Goal: Task Accomplishment & Management: Complete application form

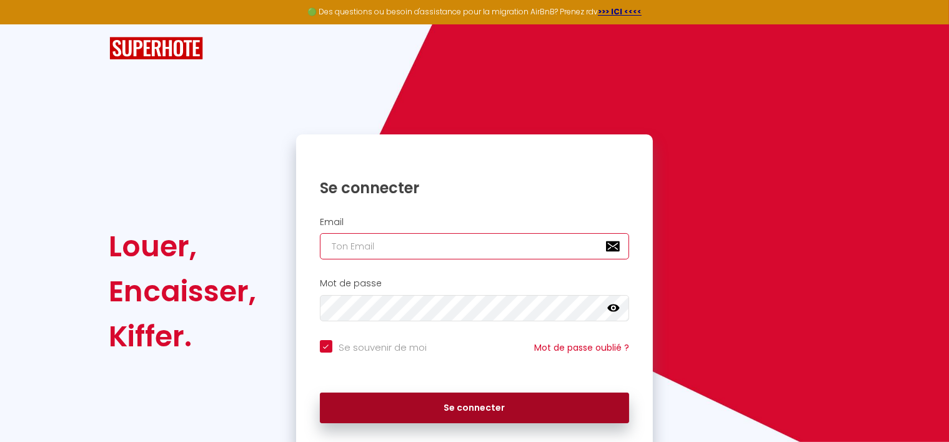
type input "[PERSON_NAME][EMAIL_ADDRESS][PERSON_NAME][DOMAIN_NAME]"
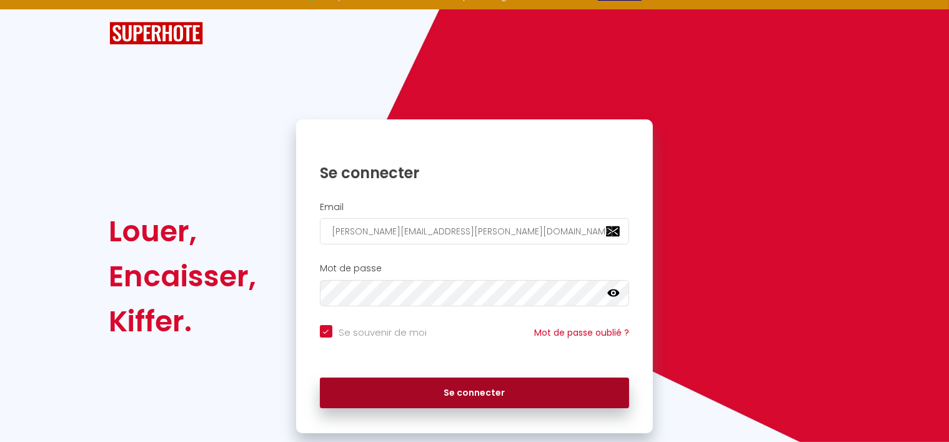
click at [402, 402] on div "Se connecter Email [PERSON_NAME][EMAIL_ADDRESS][PERSON_NAME][DOMAIN_NAME] Mot d…" at bounding box center [474, 276] width 357 height 314
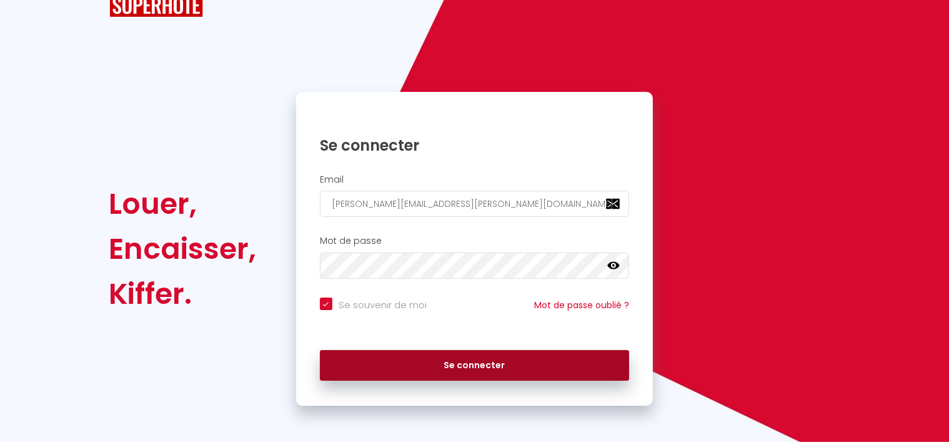
click at [419, 359] on button "Se connecter" at bounding box center [475, 365] width 310 height 31
checkbox input "true"
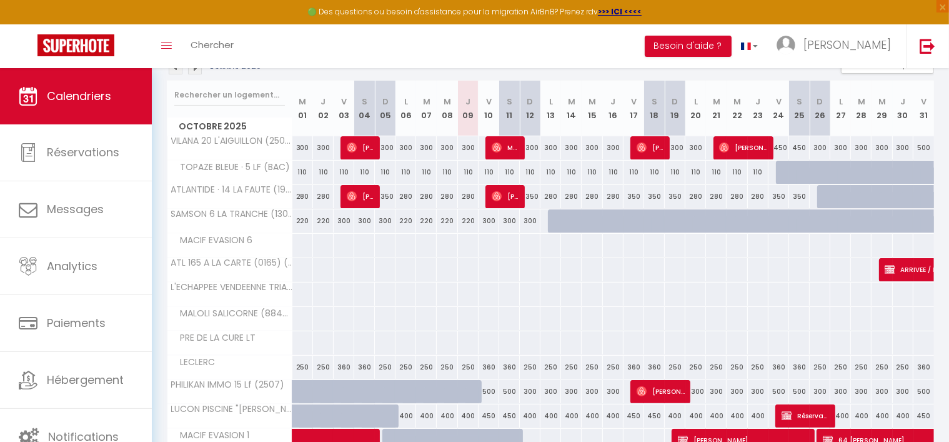
scroll to position [187, 0]
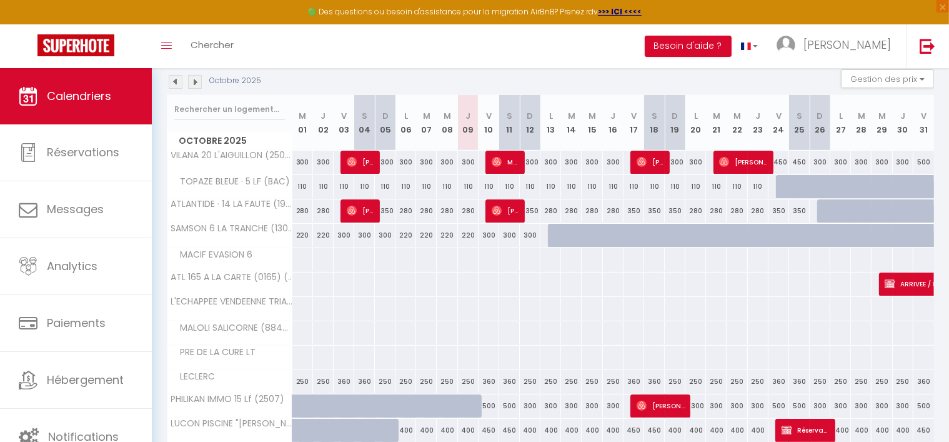
click at [174, 77] on img at bounding box center [176, 82] width 14 height 14
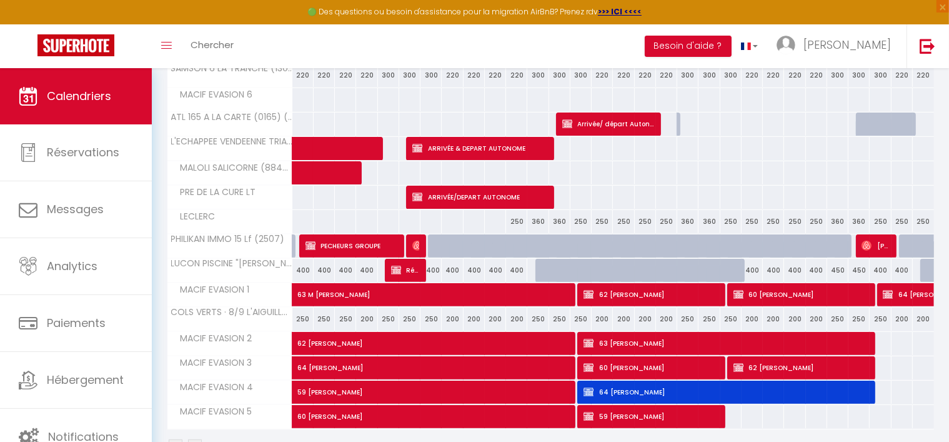
scroll to position [375, 0]
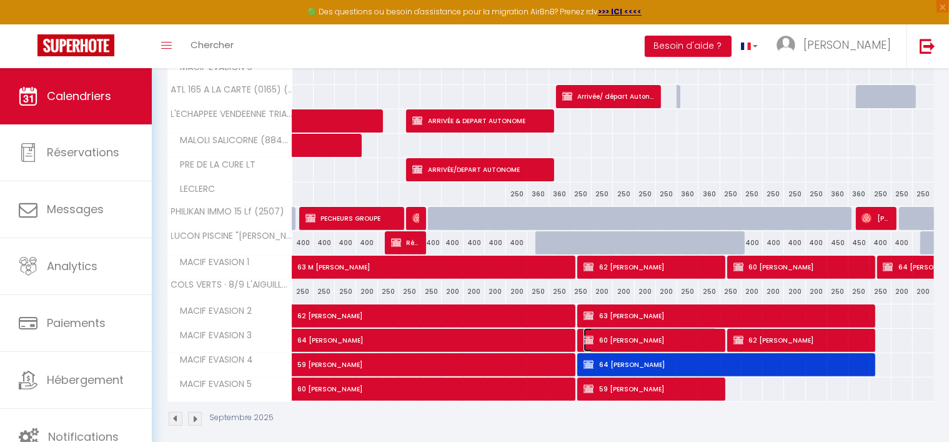
click at [613, 334] on span "60 [PERSON_NAME]" at bounding box center [651, 340] width 134 height 24
select select "OK"
select select "KO"
select select "0"
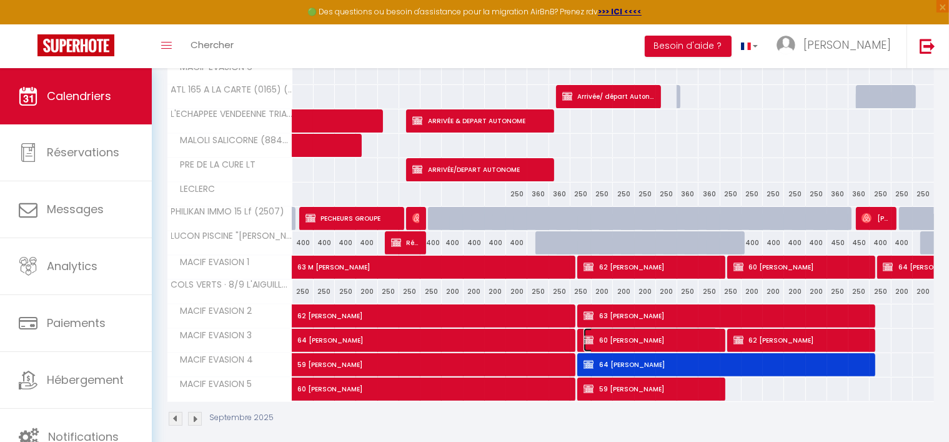
select select "1"
select select
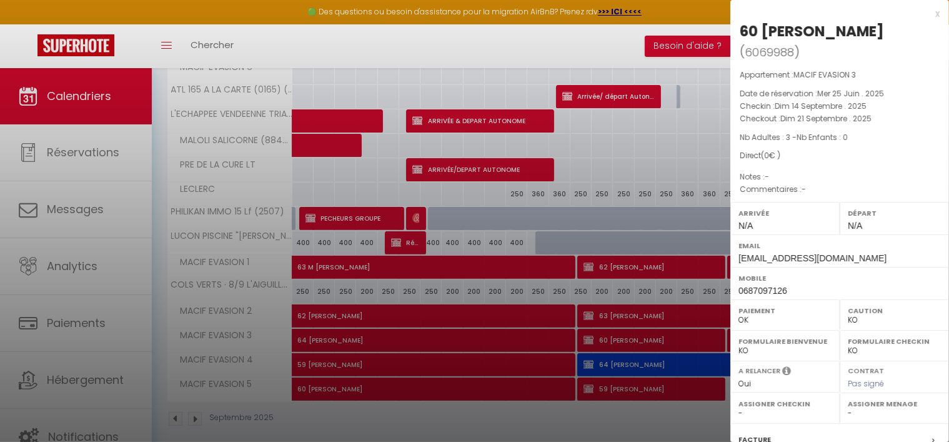
click at [639, 334] on div at bounding box center [474, 221] width 949 height 442
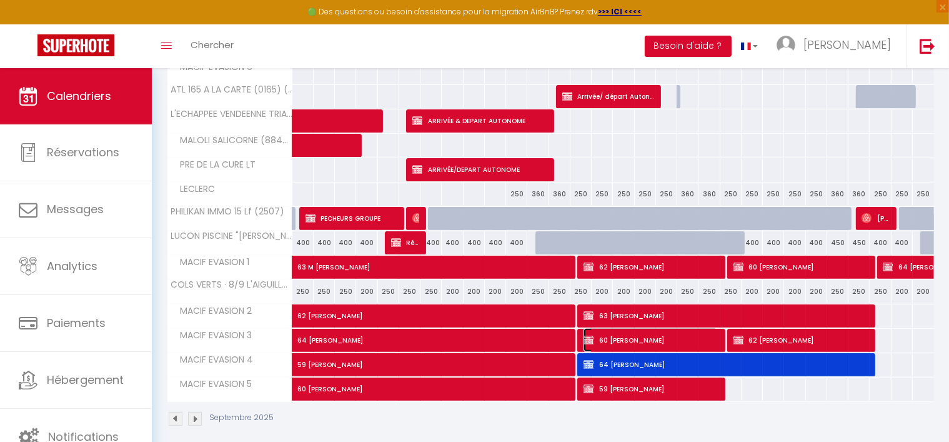
click at [646, 332] on span "60 [PERSON_NAME]" at bounding box center [651, 340] width 134 height 24
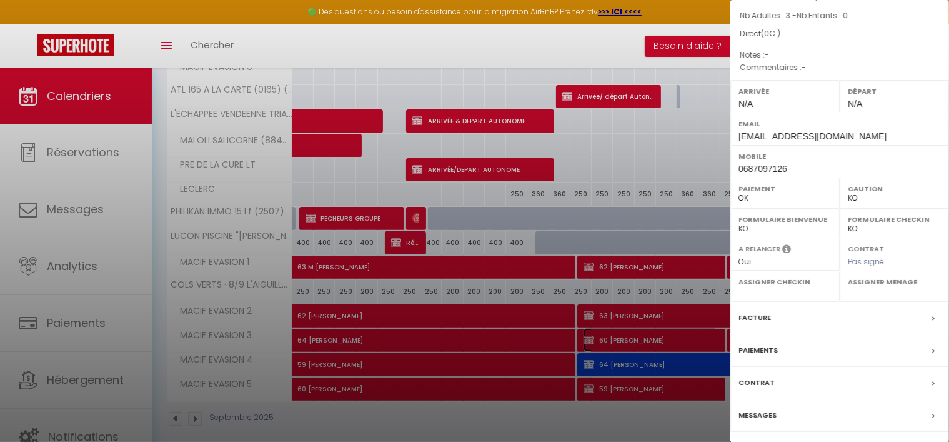
scroll to position [158, 0]
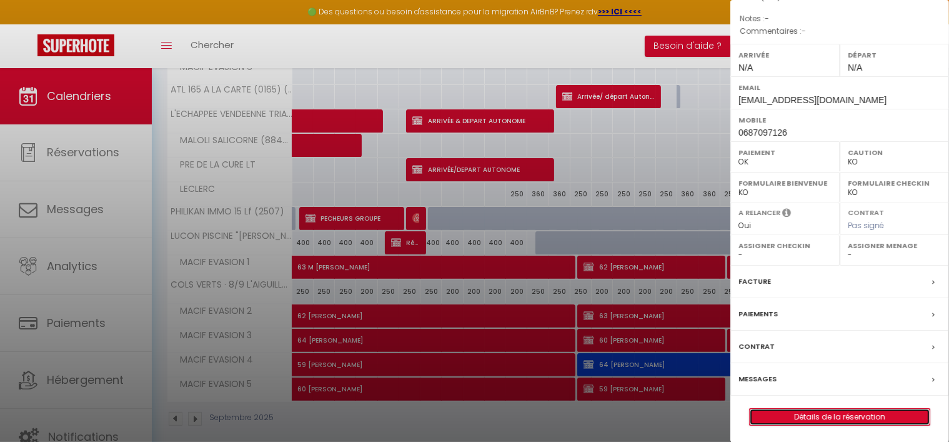
click at [822, 412] on link "Détails de la réservation" at bounding box center [840, 417] width 180 height 16
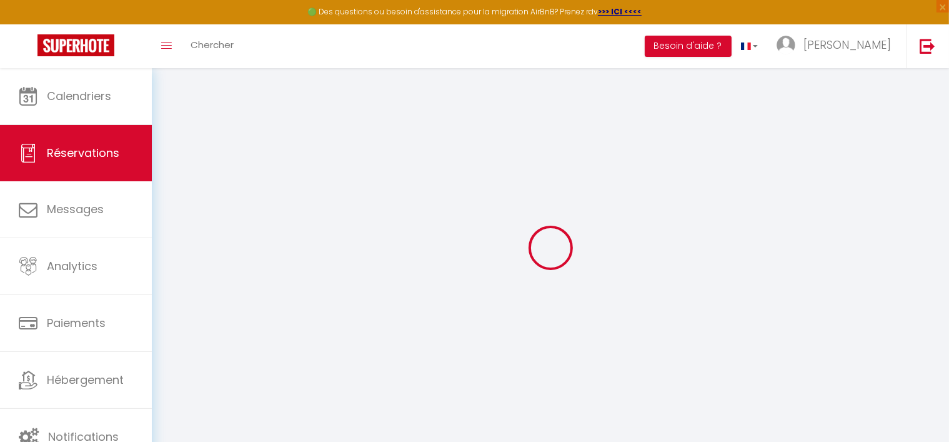
type input "60 [PERSON_NAME]"
type input "DESPIEMONT"
type input "[EMAIL_ADDRESS][DOMAIN_NAME]"
type input "0687097126"
select select "FR"
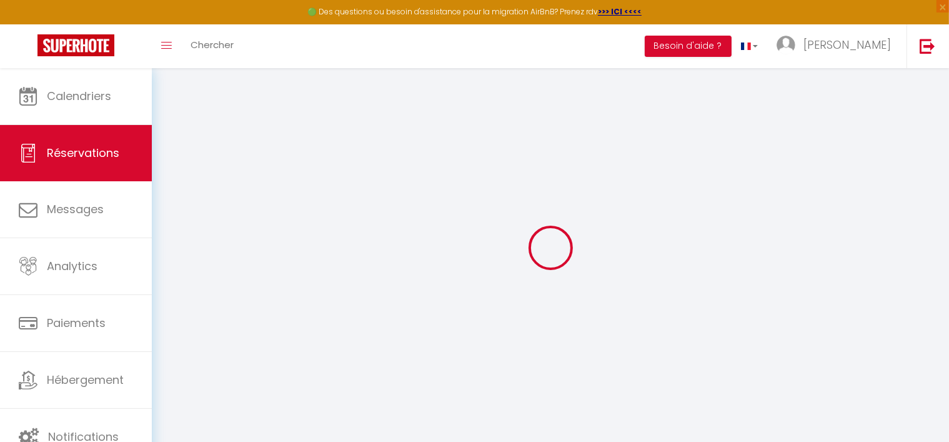
select select "31605"
select select "1"
type input "Dim 14 Septembre 2025"
select select
type input "Dim 21 Septembre 2025"
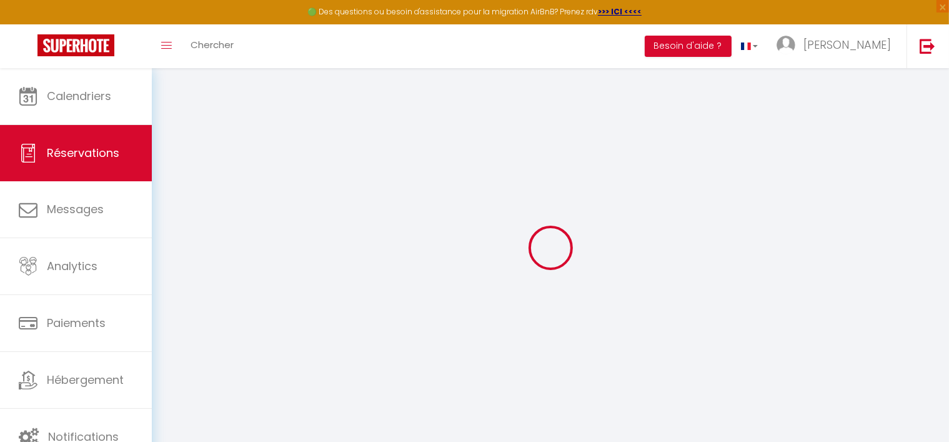
select select
type input "3"
select select "12"
select select
checkbox input "true"
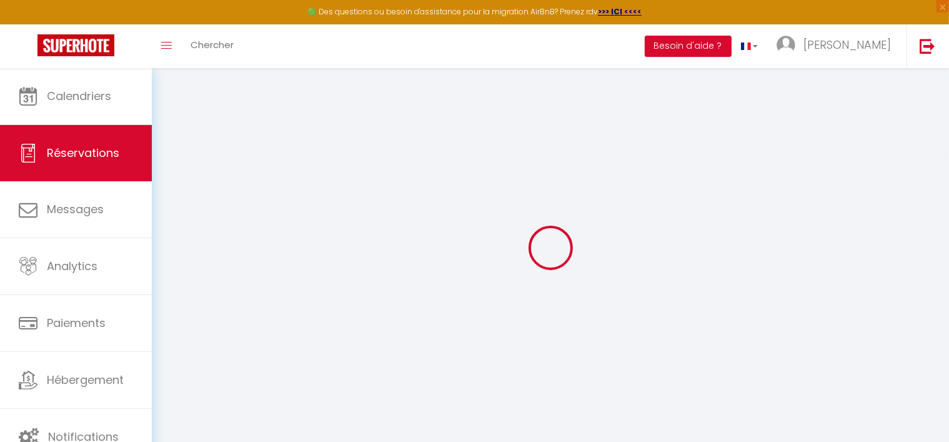
type input "0"
type input "95"
select select
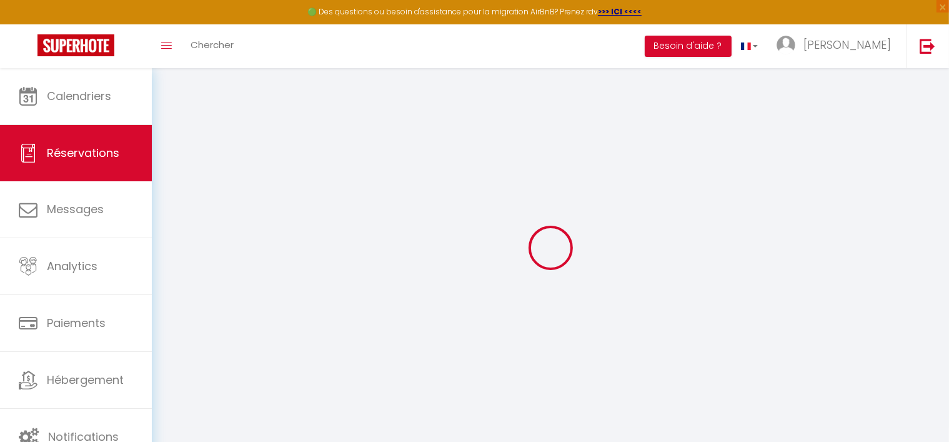
select select
select select "14"
checkbox input "true"
select select
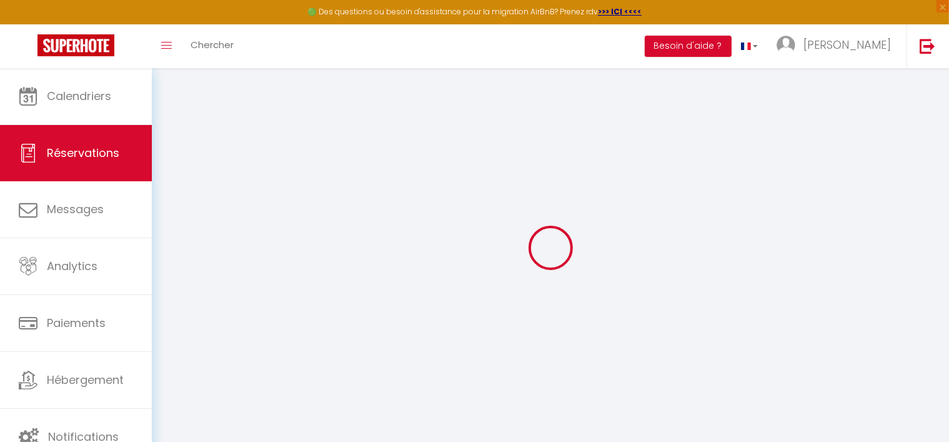
checkbox input "true"
select select
checkbox input "true"
select select
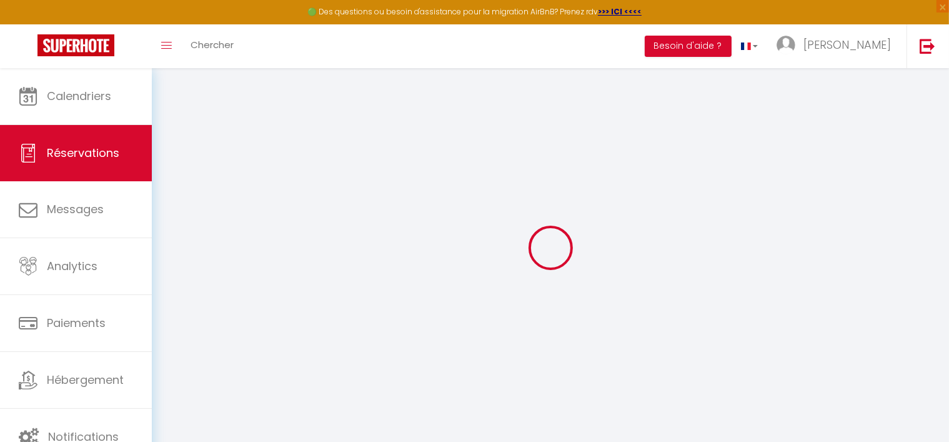
select select
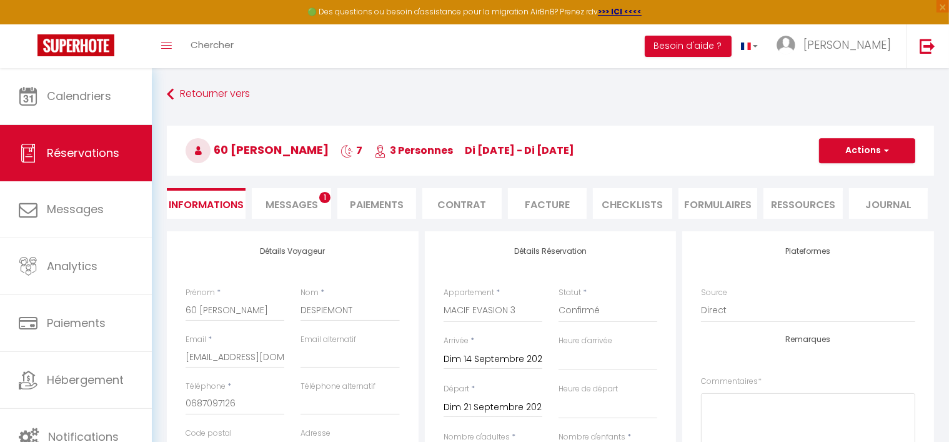
checkbox input "true"
select select
click at [302, 202] on span "Messages" at bounding box center [292, 204] width 52 height 14
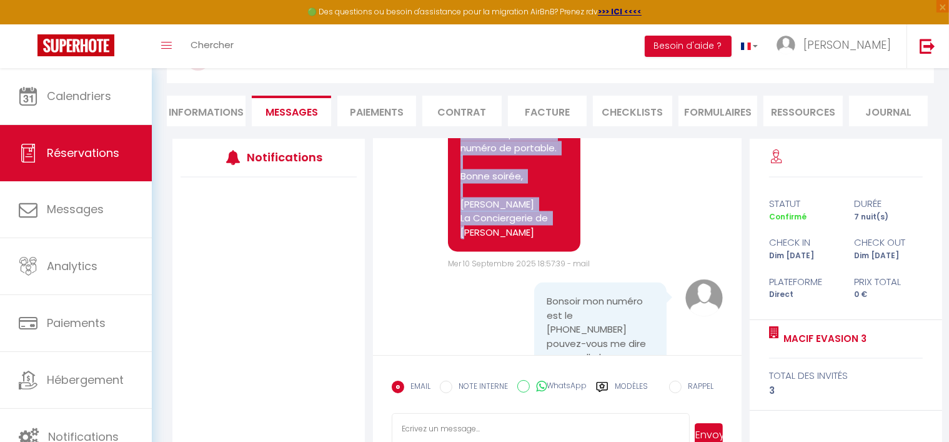
scroll to position [2227, 0]
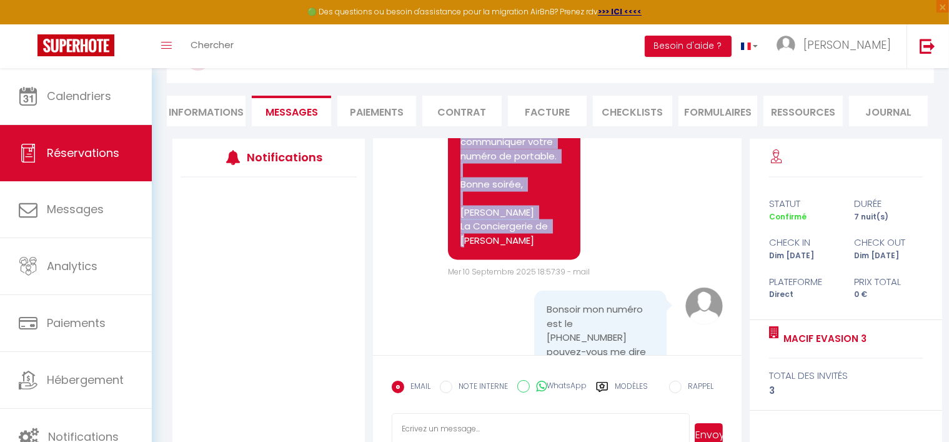
drag, startPoint x: 461, startPoint y: 307, endPoint x: 534, endPoint y: 254, distance: 91.3
copy div "Loremip, Dolor sitame CONSE ADIPISCI elitsedd ! Eius temporinc ut-labor et dolo…"
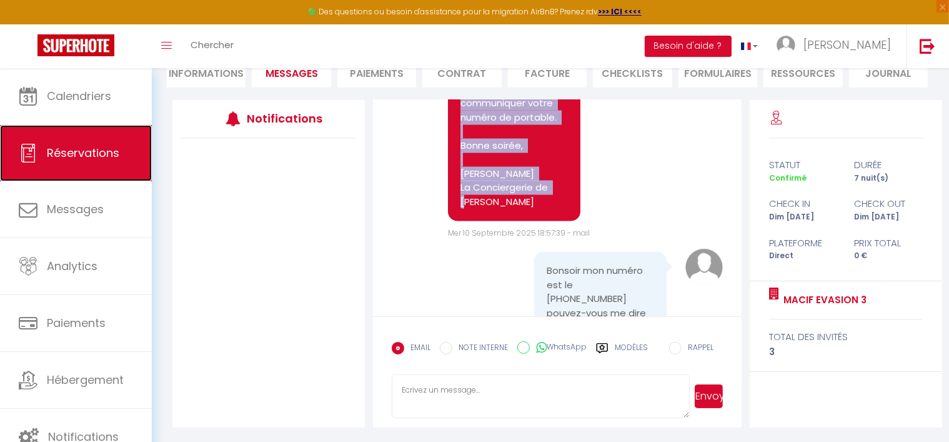
click at [62, 143] on link "Réservations" at bounding box center [76, 153] width 152 height 56
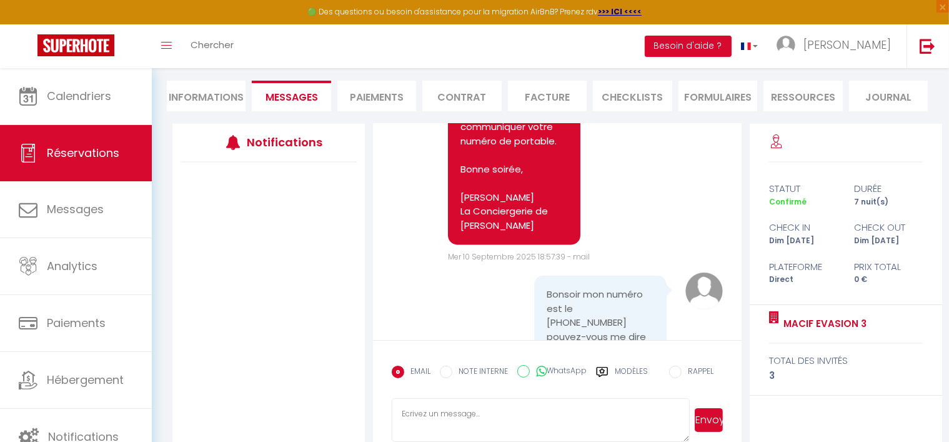
select select "not_cancelled"
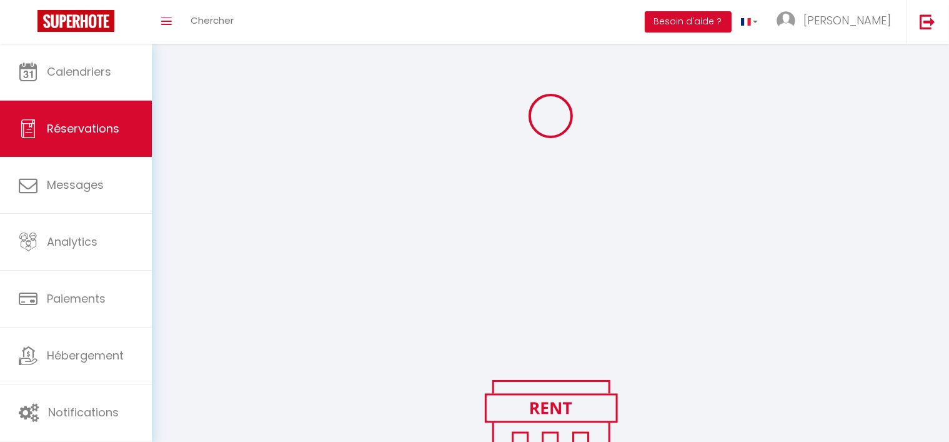
scroll to position [131, 0]
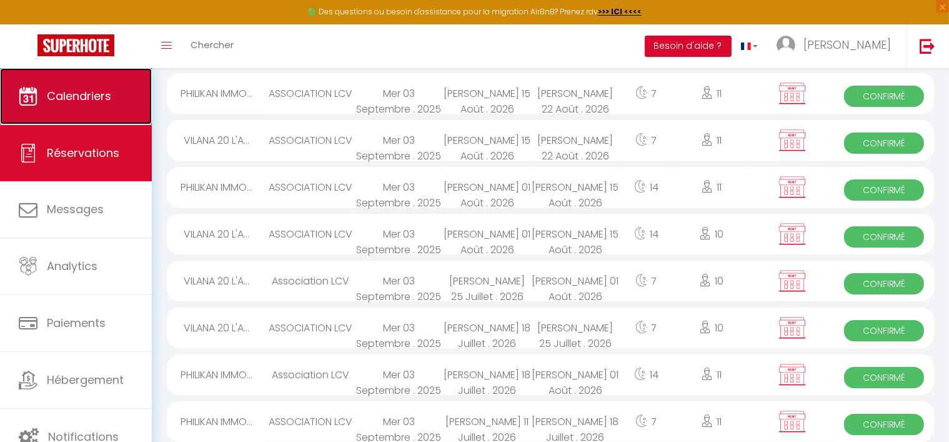
click at [109, 87] on link "Calendriers" at bounding box center [76, 96] width 152 height 56
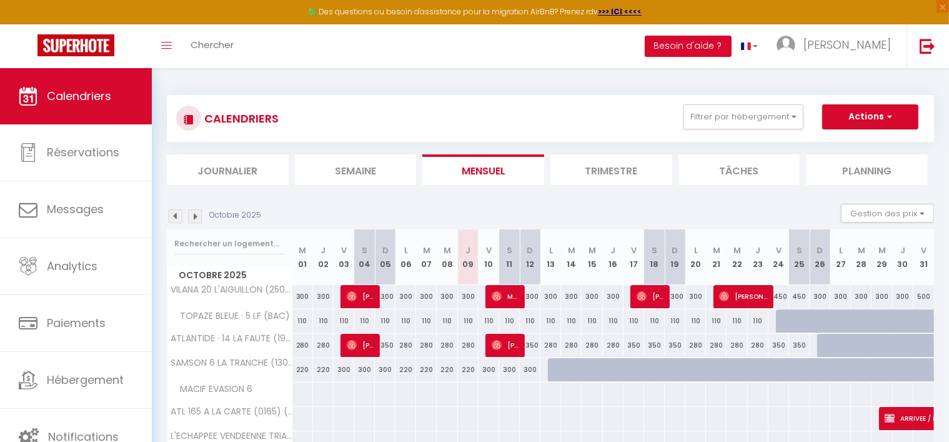
click at [174, 213] on img at bounding box center [176, 216] width 14 height 14
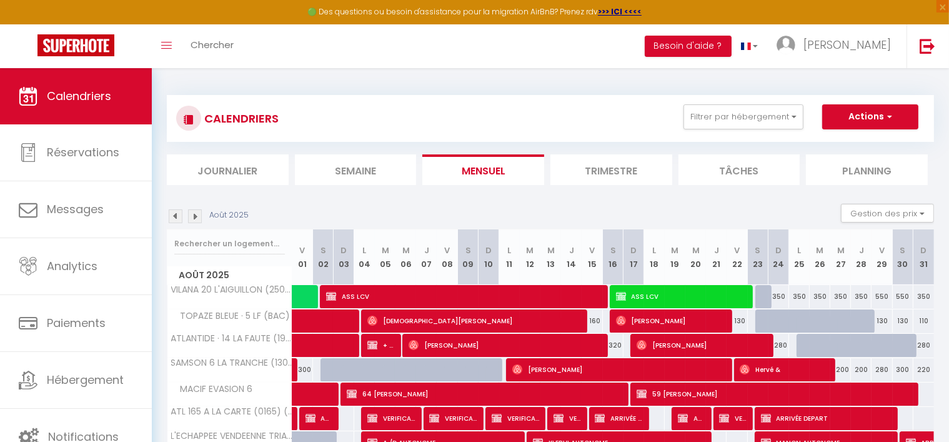
click at [174, 213] on img at bounding box center [176, 216] width 14 height 14
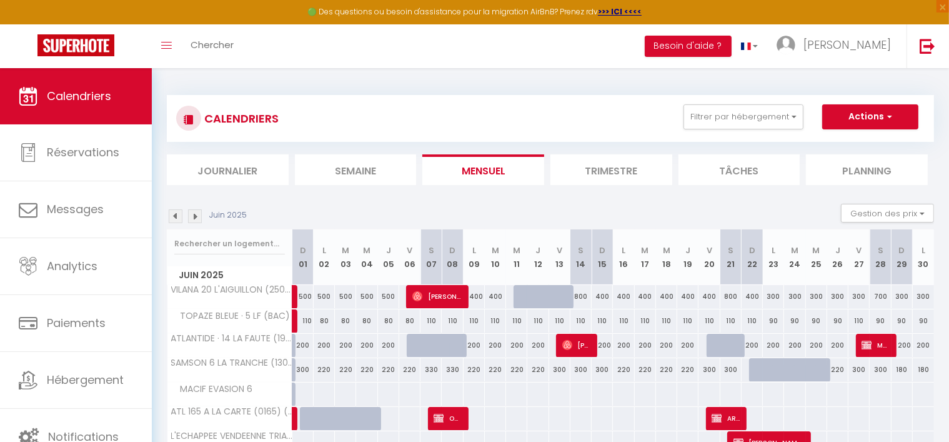
click at [172, 212] on img at bounding box center [176, 216] width 14 height 14
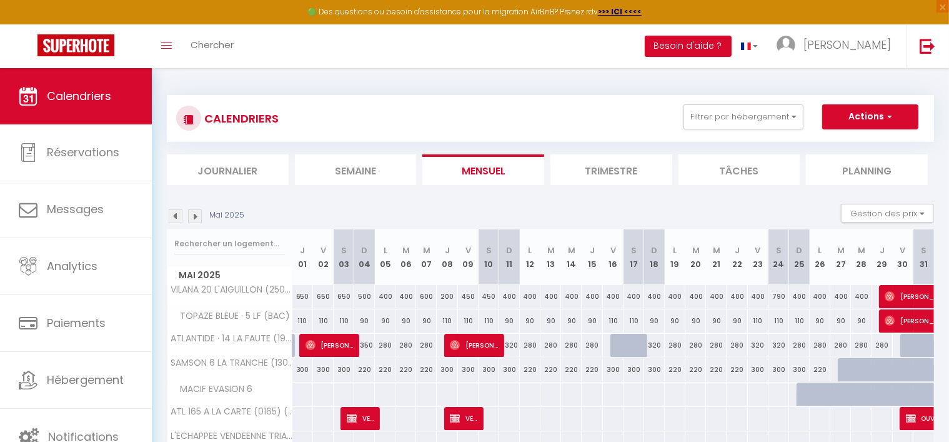
click at [172, 212] on img at bounding box center [176, 216] width 14 height 14
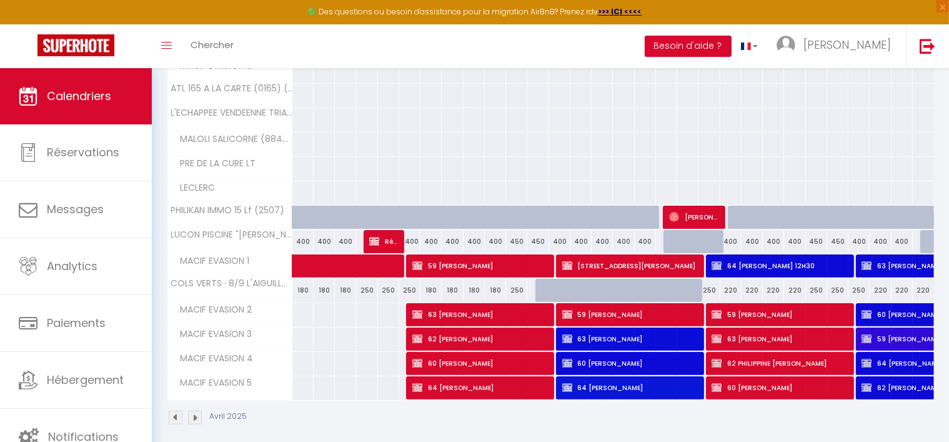
scroll to position [330, 0]
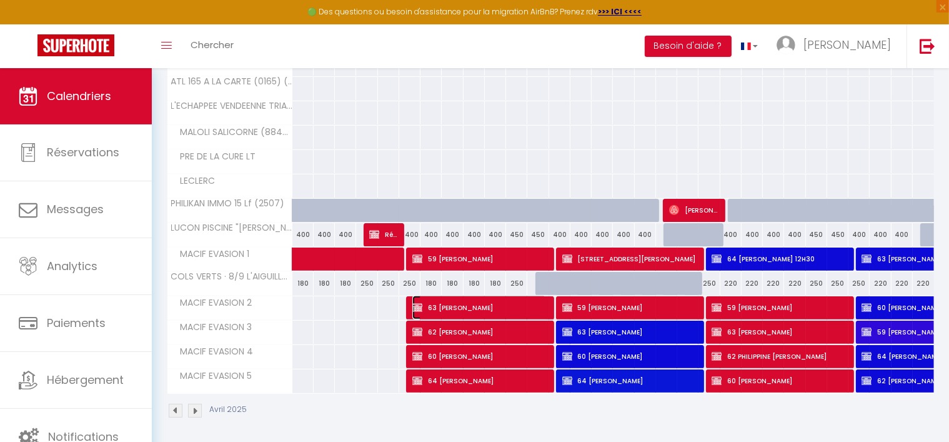
click at [449, 303] on span "63 [PERSON_NAME]" at bounding box center [479, 308] width 134 height 24
select select "OK"
select select "KO"
select select "0"
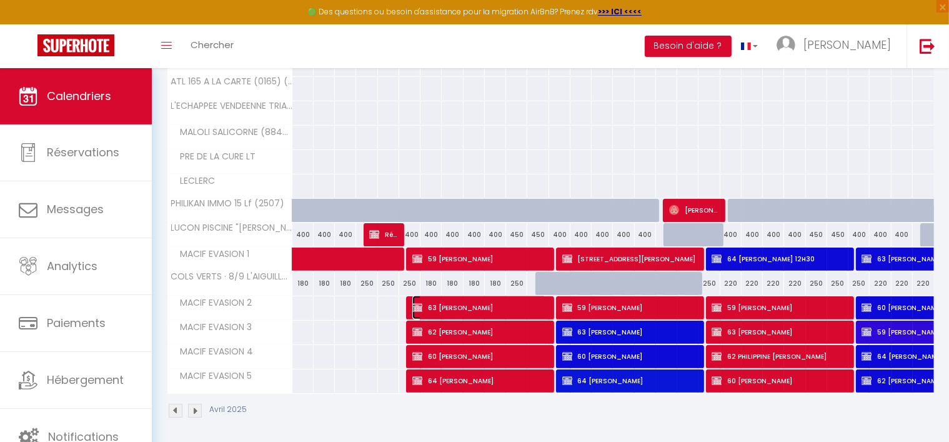
select select "1"
select select
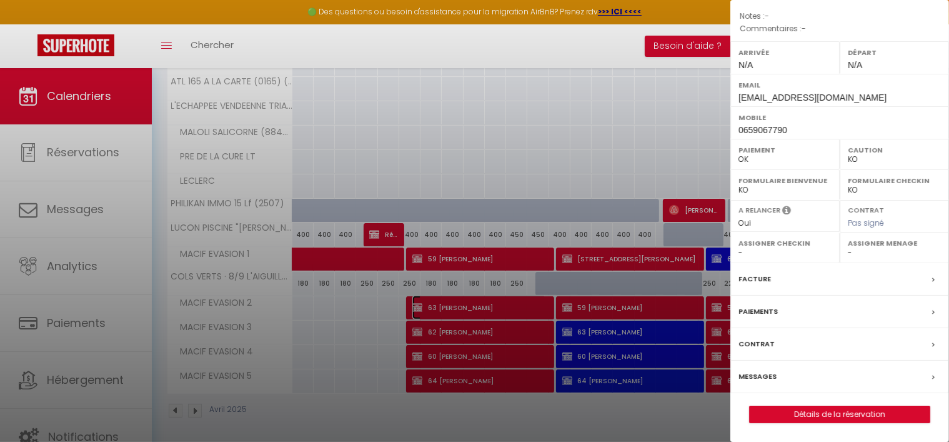
scroll to position [178, 0]
click at [782, 410] on link "Détails de la réservation" at bounding box center [840, 414] width 180 height 16
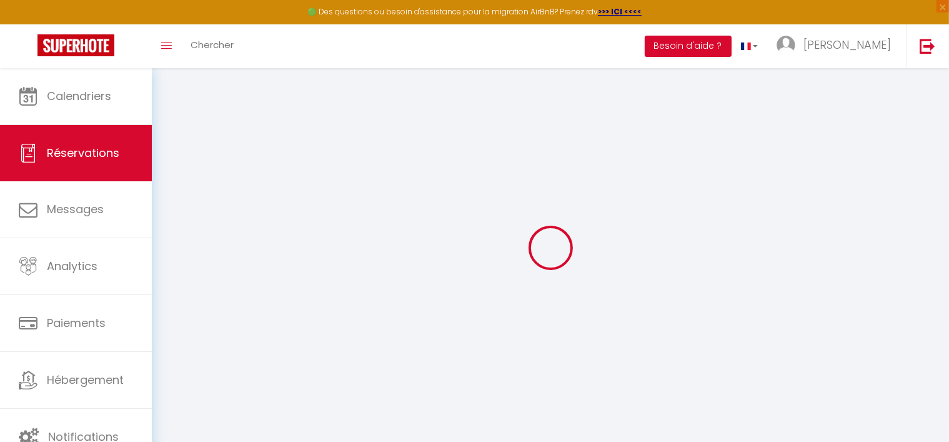
type input "63 CLAIRE"
type input "[PERSON_NAME]"
type input "[EMAIL_ADDRESS][DOMAIN_NAME]"
type input "0659067790"
select select "FR"
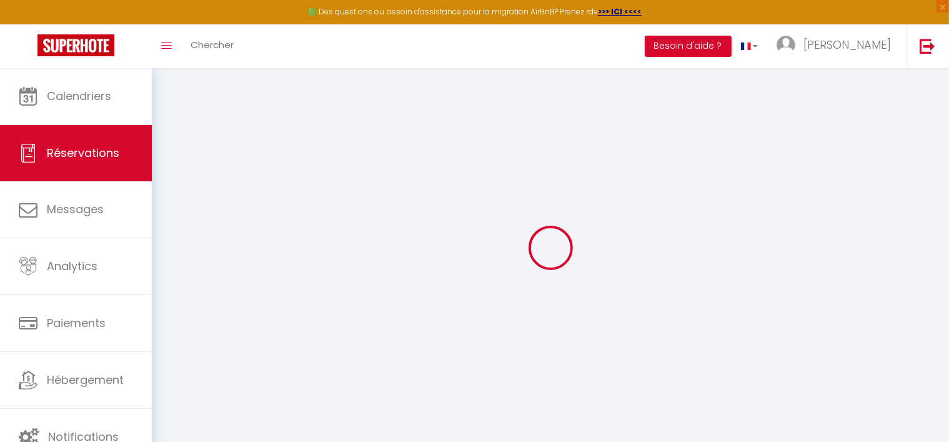
select select "31604"
select select "1"
type input "Dim 06 Avril 2025"
select select
type input "Dim 13 Avril 2025"
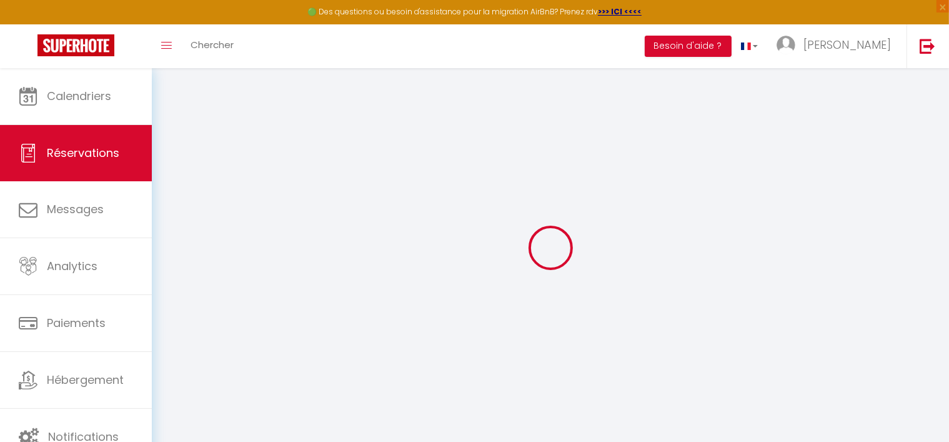
select select
type input "3"
type input "2"
select select "12"
select select
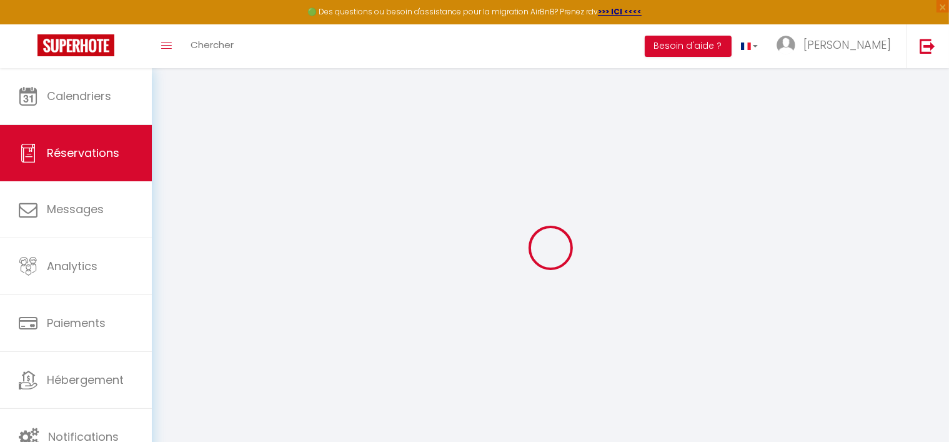
checkbox input "true"
type input "0"
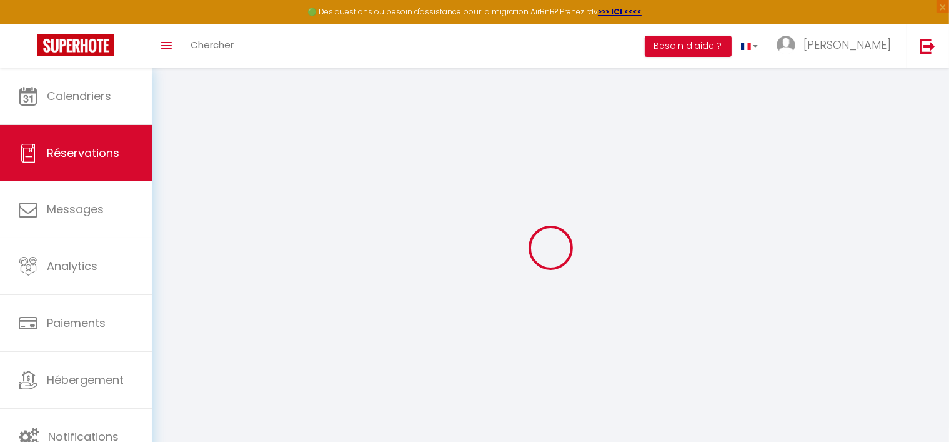
select select
select select "14"
checkbox input "true"
select select
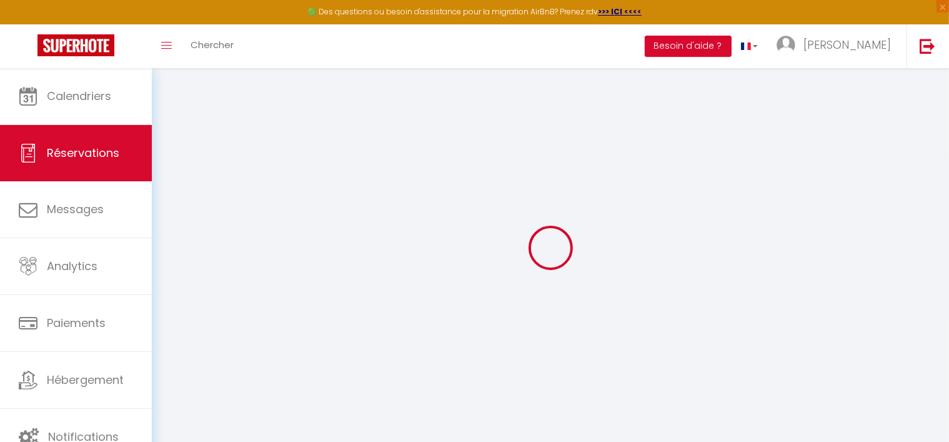
select select
checkbox input "true"
select select
checkbox input "true"
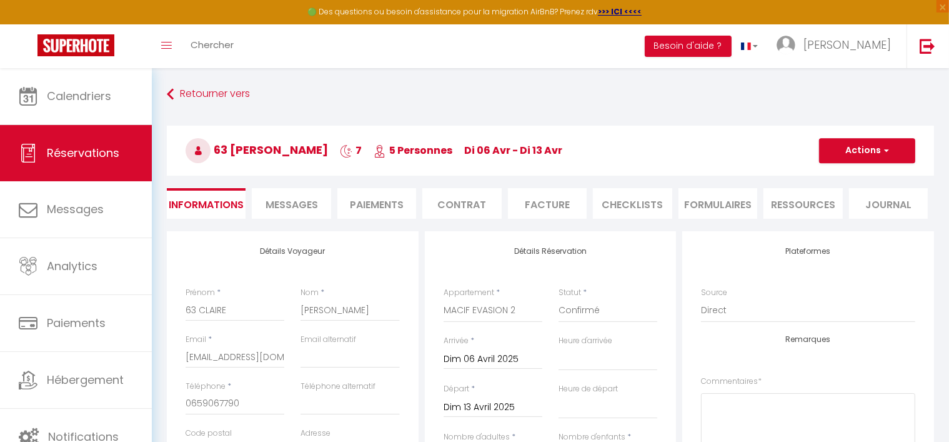
select select
checkbox input "true"
select select
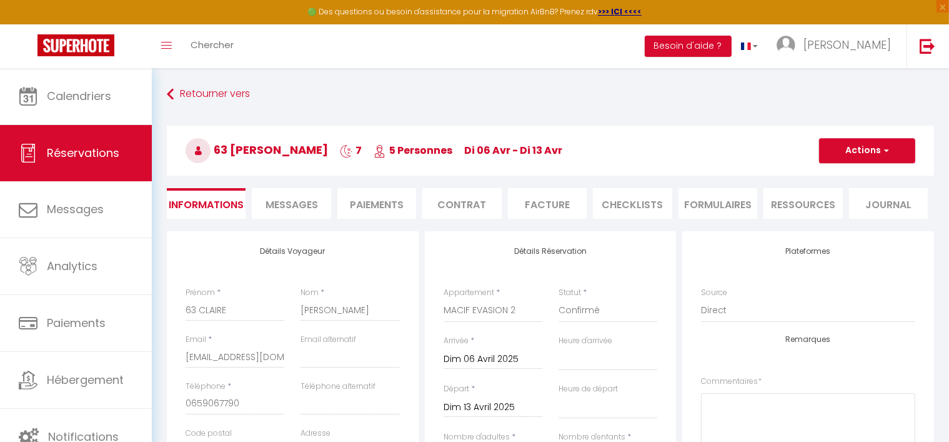
click at [298, 202] on span "Messages" at bounding box center [292, 204] width 52 height 14
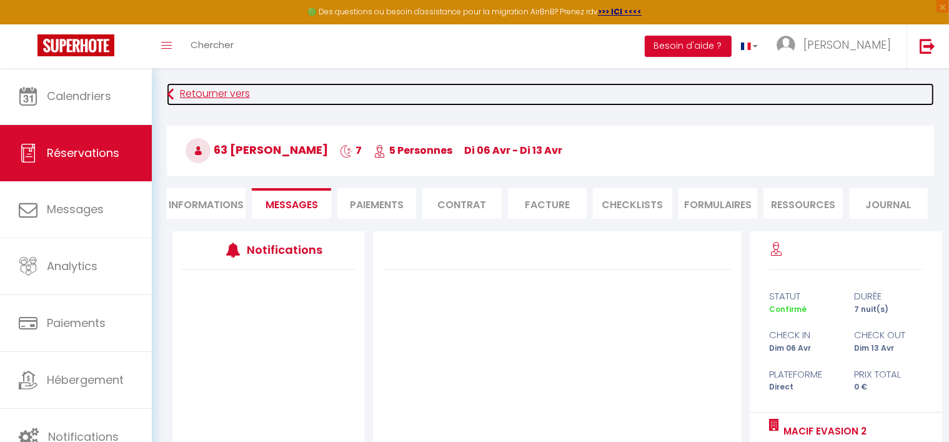
click at [170, 89] on icon at bounding box center [170, 94] width 7 height 22
select select
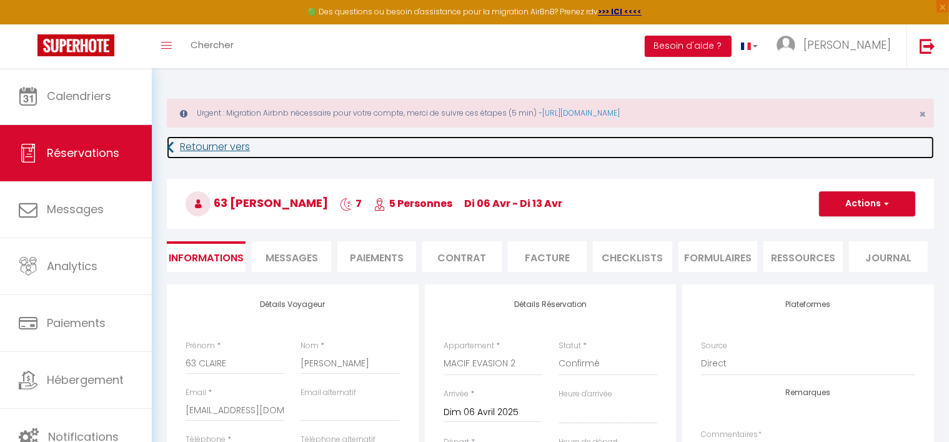
select select
checkbox input "true"
select select
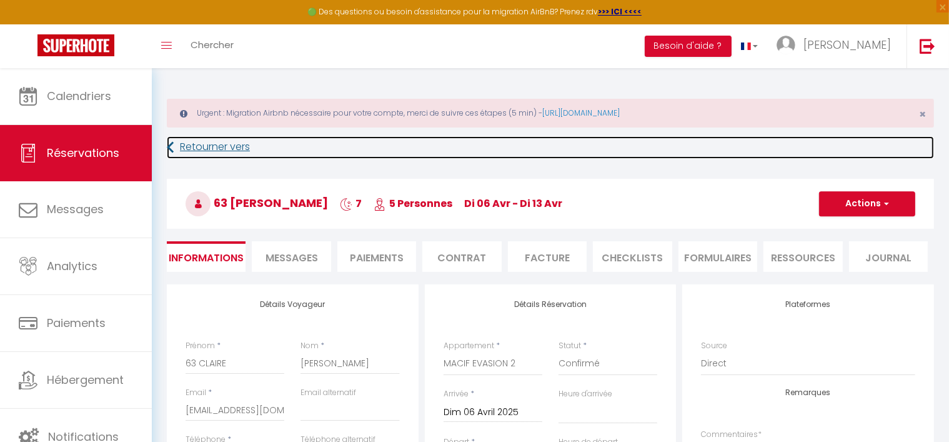
checkbox input "true"
select select
checkbox input "true"
select select
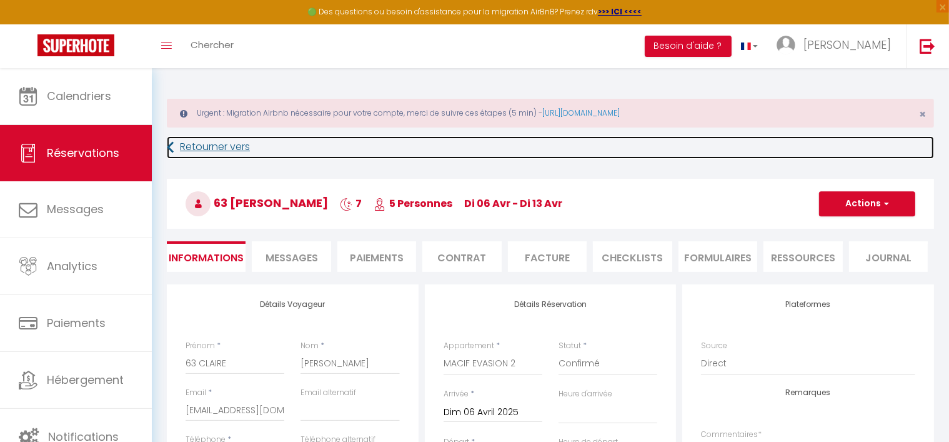
select select
checkbox input "true"
select select
checkbox input "true"
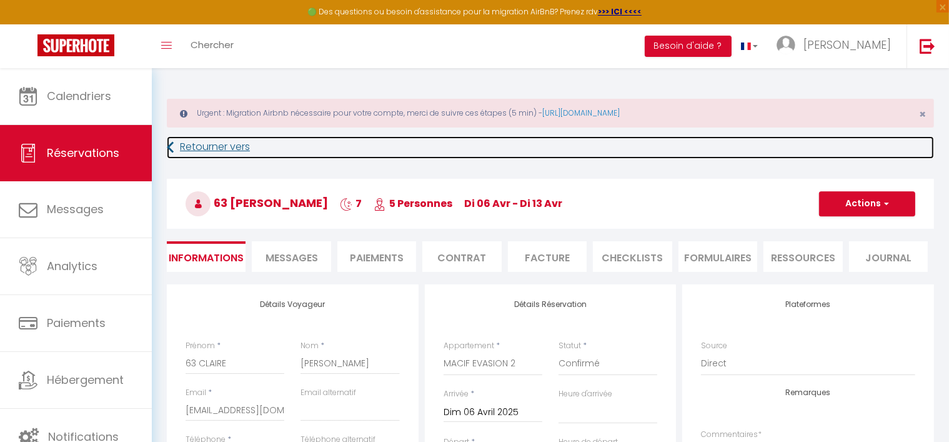
select select
checkbox input "true"
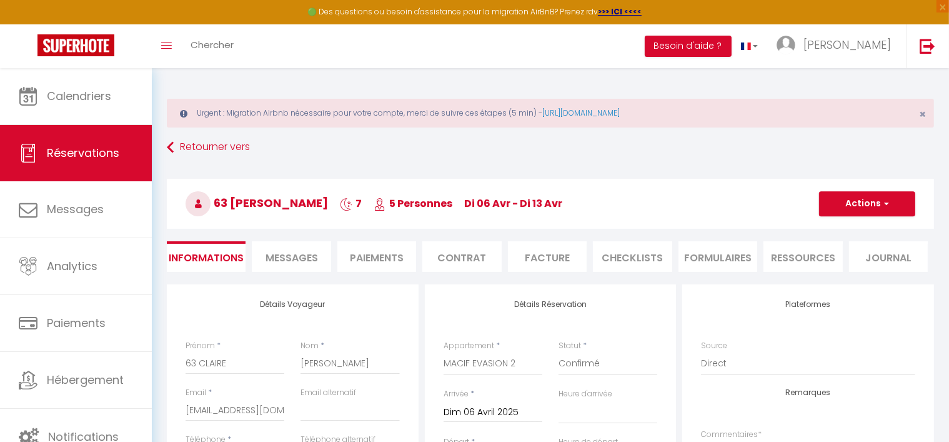
select select
checkbox input "true"
select select
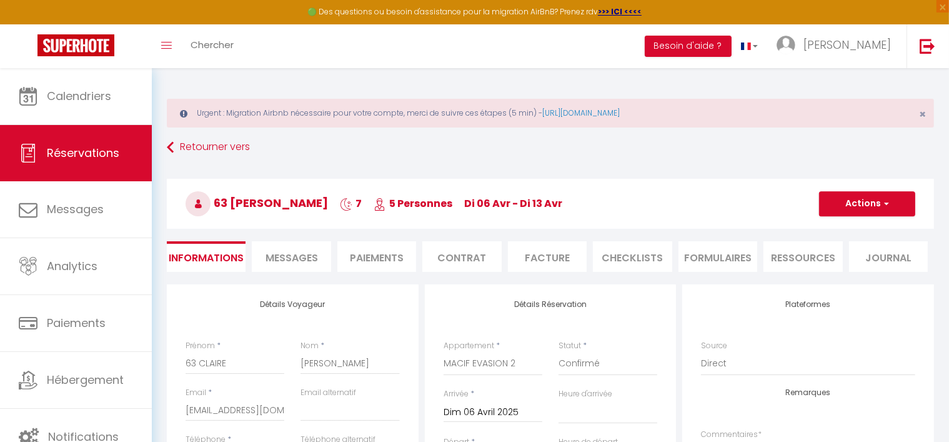
checkbox input "true"
select select
checkbox input "true"
select select
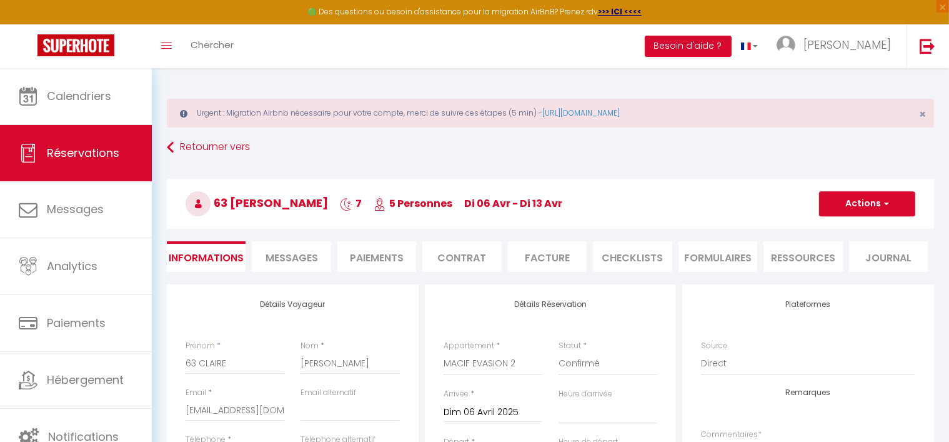
select select
checkbox input "true"
select select
checkbox input "true"
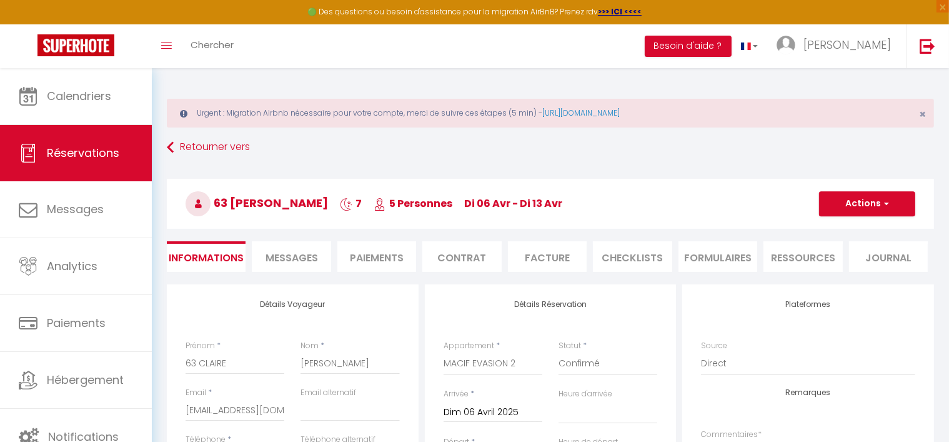
select select
checkbox input "true"
select select
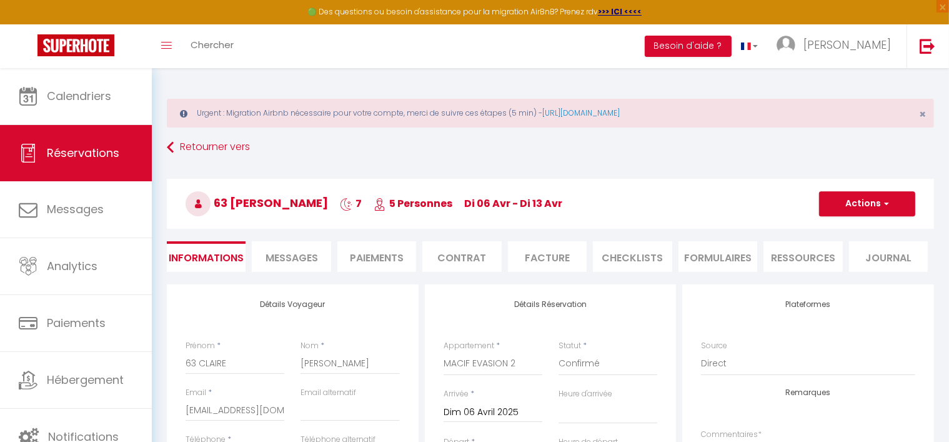
checkbox input "true"
select select
checkbox input "true"
select select
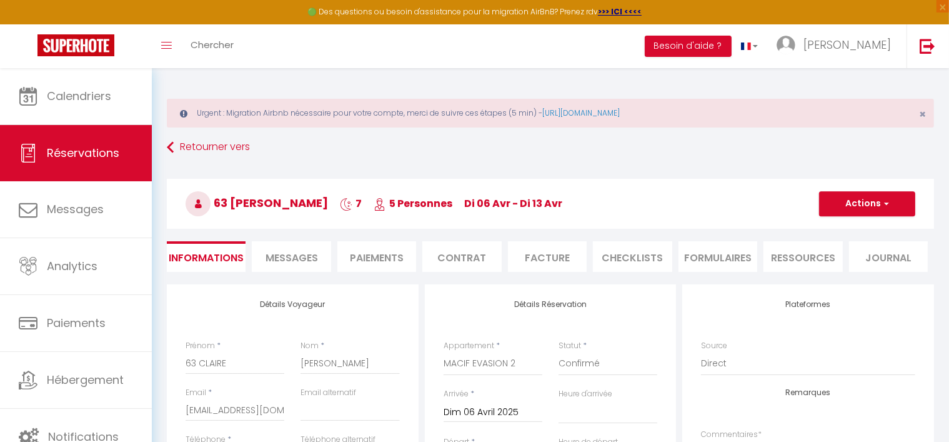
select select
checkbox input "true"
select select
checkbox input "true"
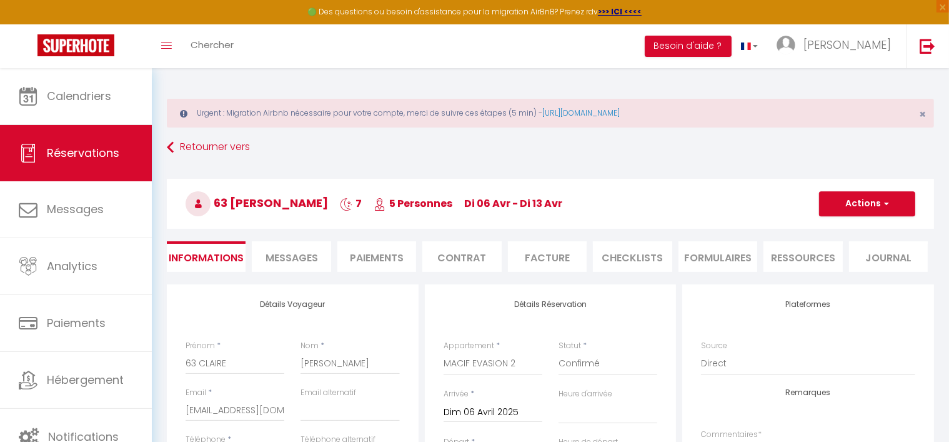
select select
checkbox input "true"
select select
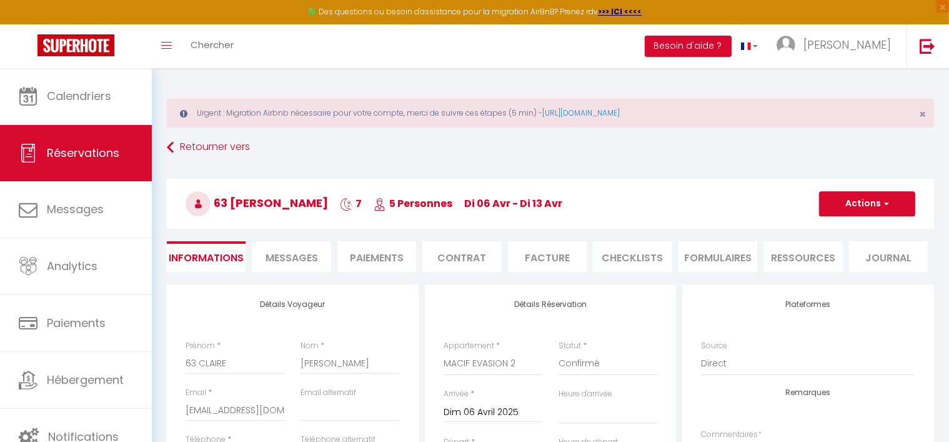
checkbox input "true"
select select
checkbox input "true"
select select
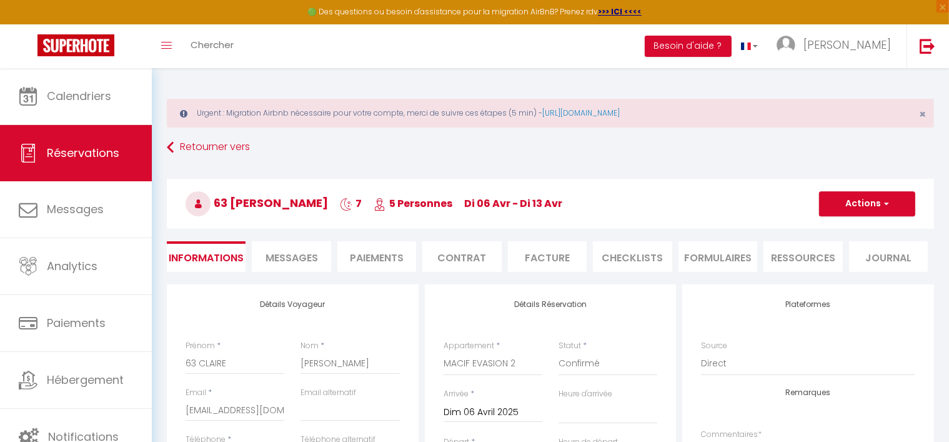
select select
checkbox input "true"
select select
checkbox input "true"
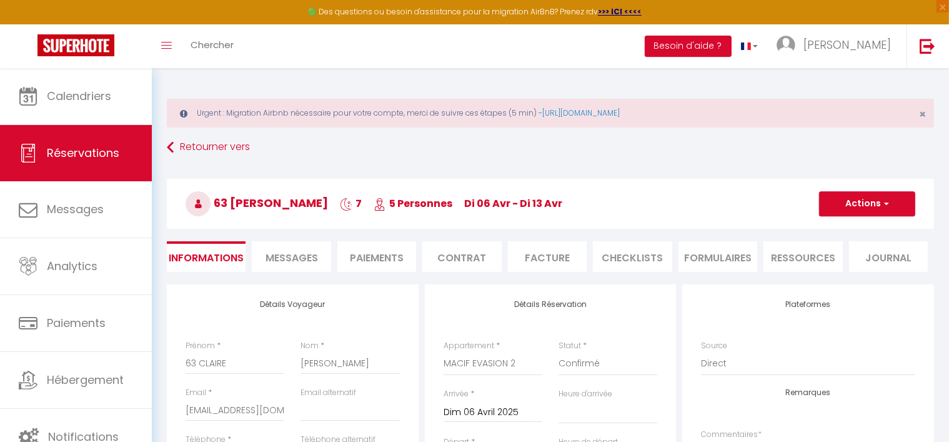
select select
checkbox input "true"
select select
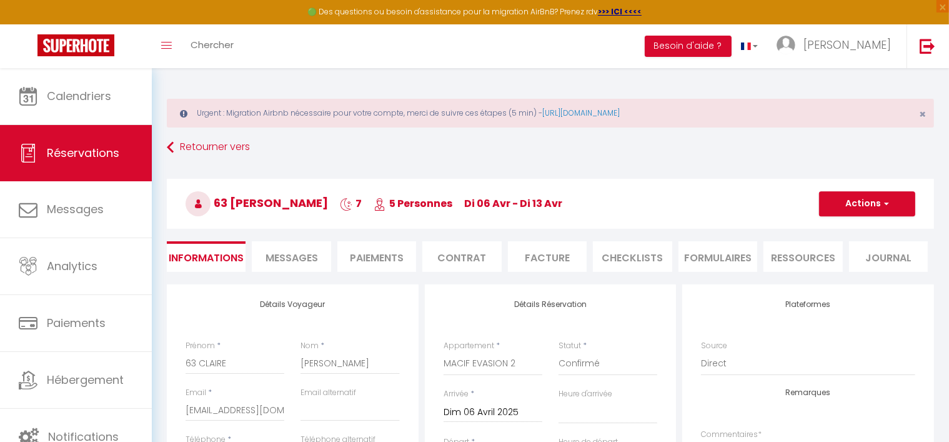
checkbox input "true"
select select
checkbox input "true"
select select
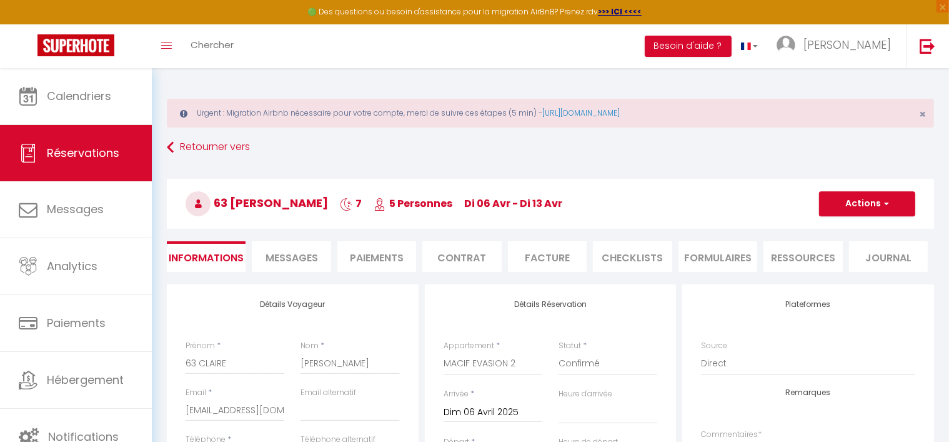
select select
checkbox input "true"
select select
checkbox input "true"
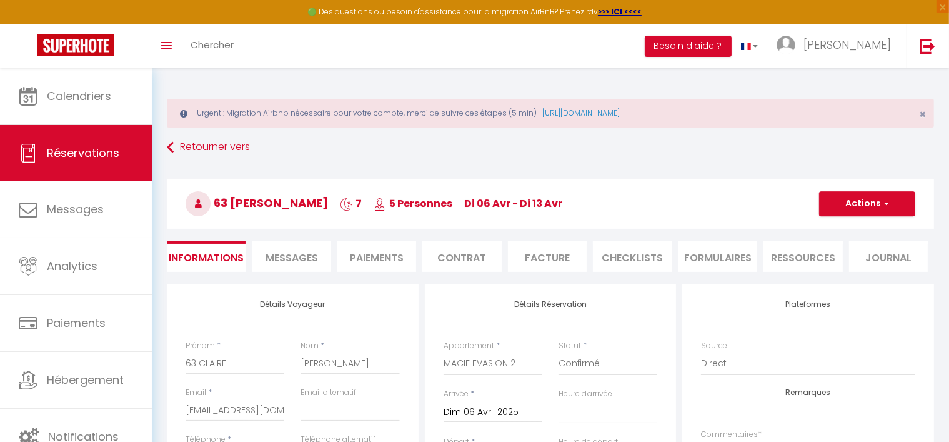
select select
checkbox input "true"
select select
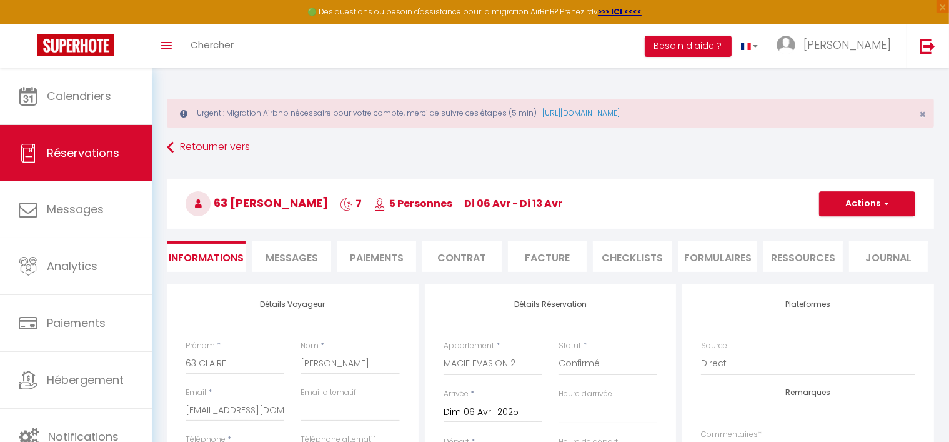
checkbox input "true"
select select
checkbox input "true"
select select
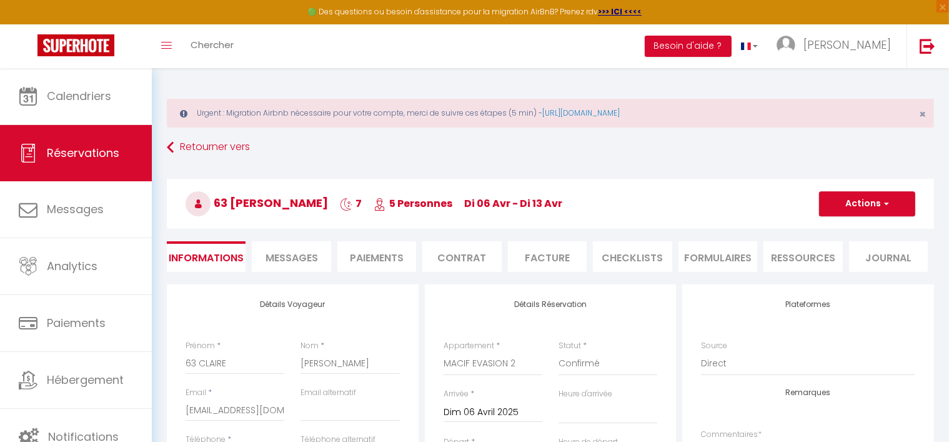
select select
checkbox input "true"
select select
checkbox input "true"
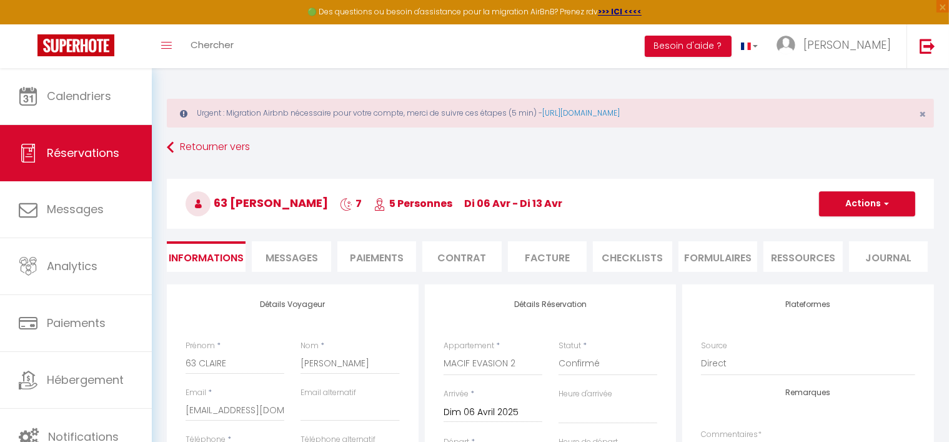
select select
checkbox input "true"
select select
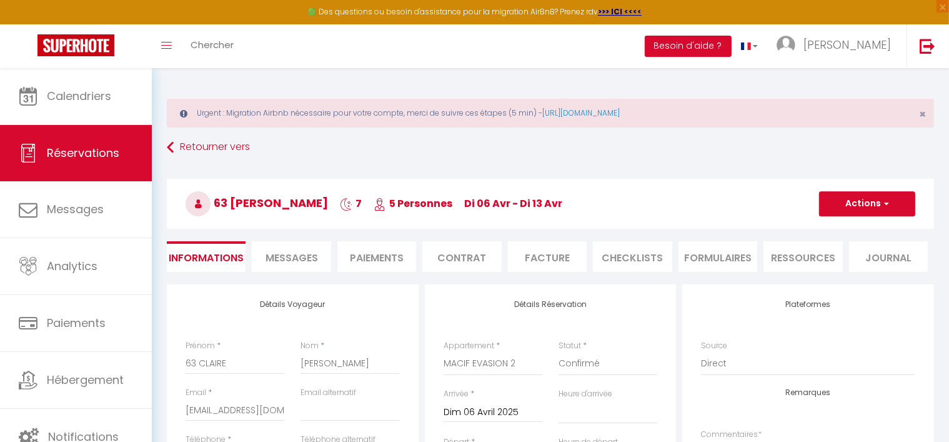
checkbox input "true"
select select
checkbox input "true"
select select
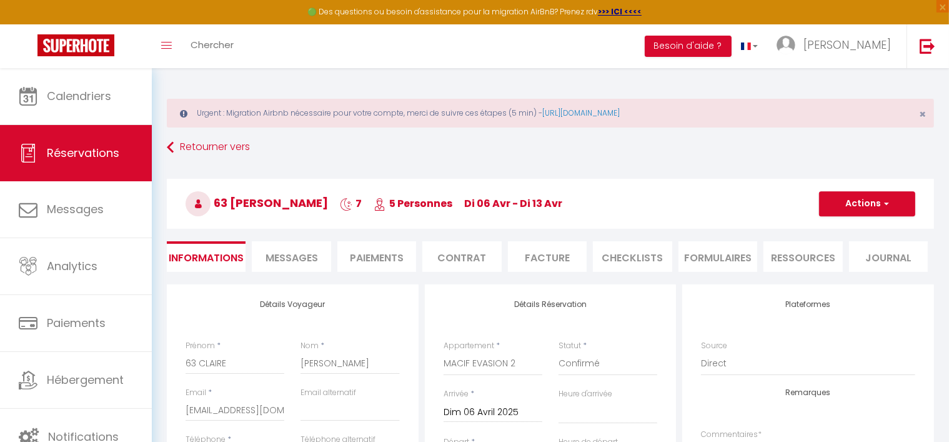
select select
checkbox input "true"
select select
checkbox input "true"
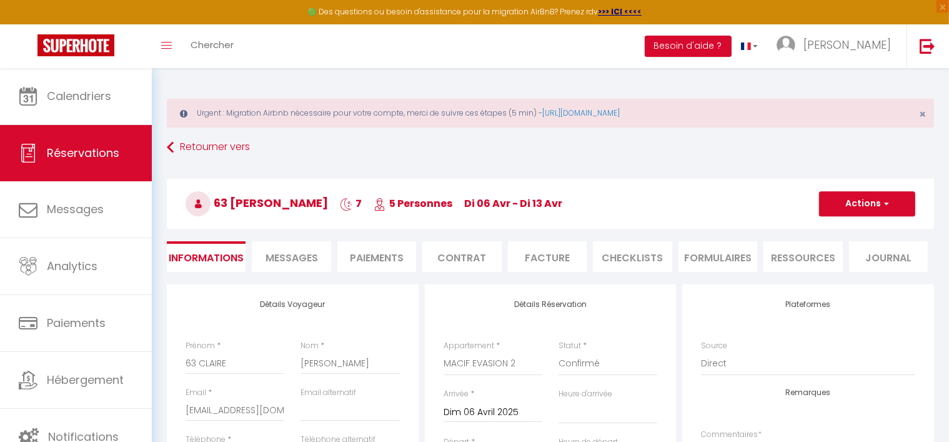
select select
checkbox input "true"
select select
